Goal: Find specific page/section: Find specific page/section

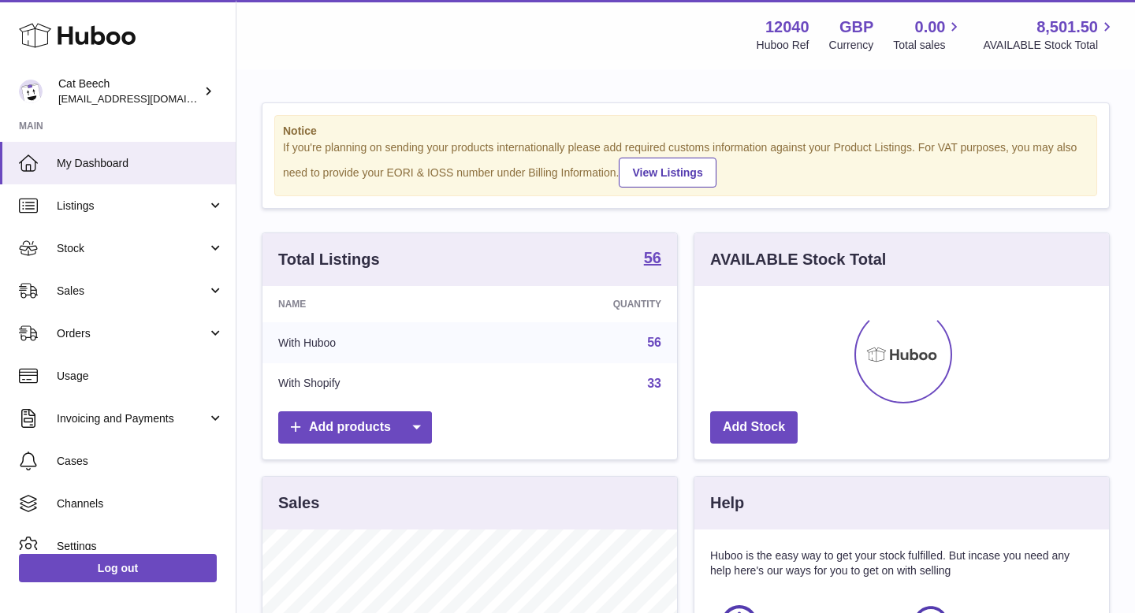
scroll to position [246, 415]
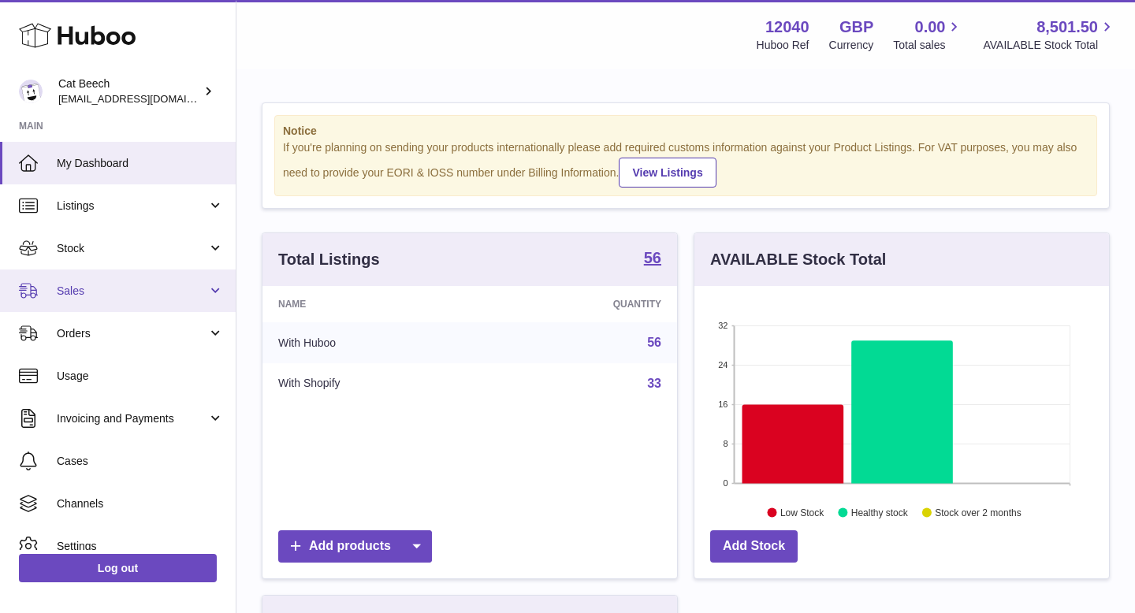
click at [85, 296] on span "Sales" at bounding box center [132, 291] width 151 height 15
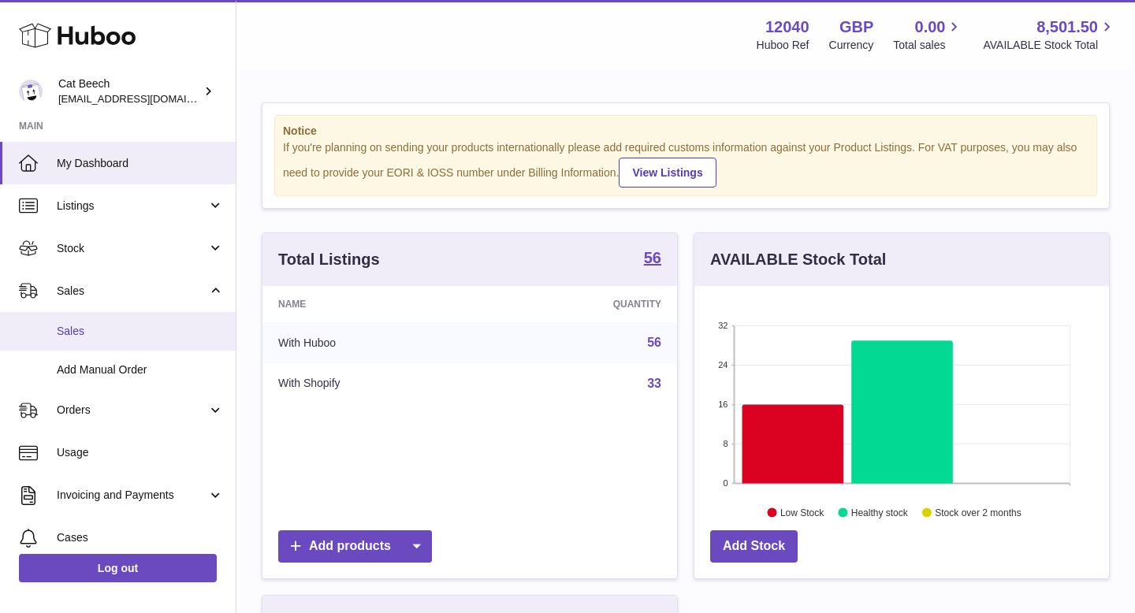
click at [81, 339] on link "Sales" at bounding box center [118, 331] width 236 height 39
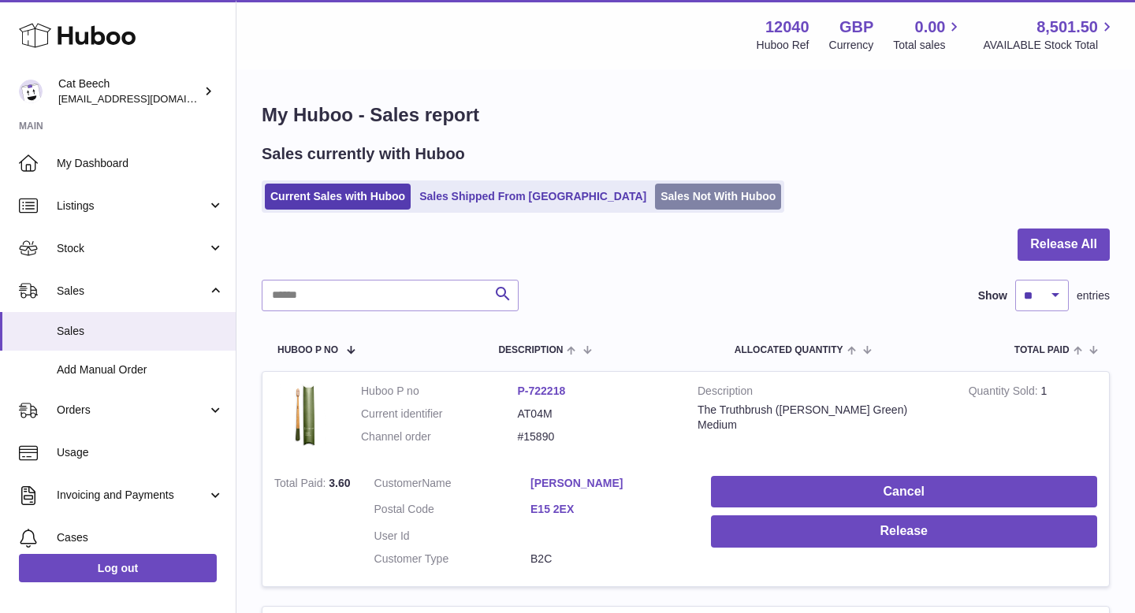
click at [655, 187] on link "Sales Not With Huboo" at bounding box center [718, 197] width 126 height 26
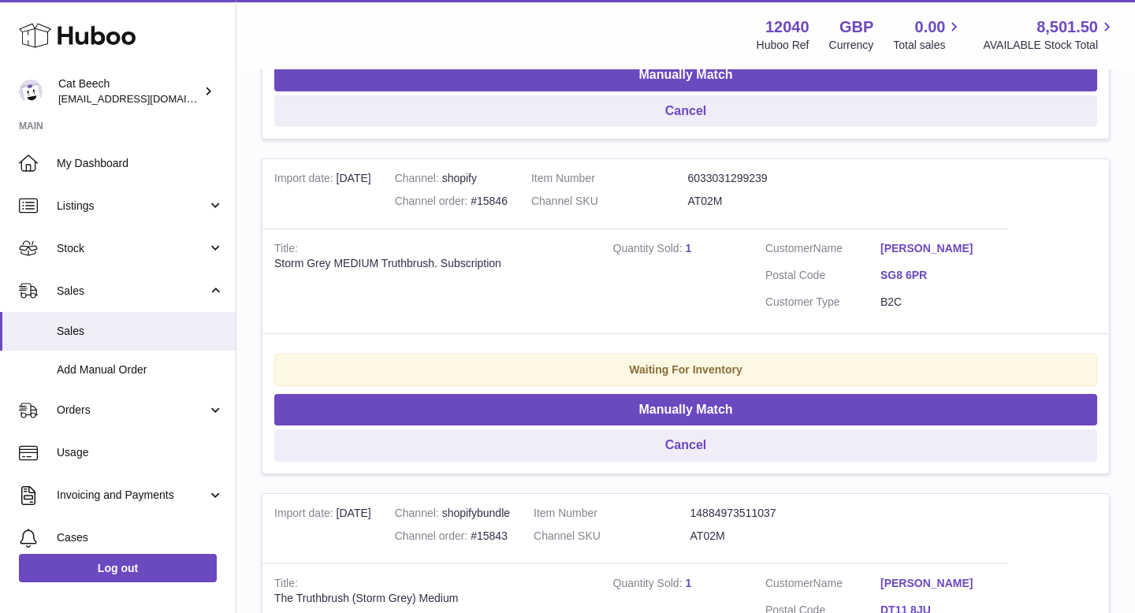
scroll to position [3322, 0]
